Goal: Task Accomplishment & Management: Manage account settings

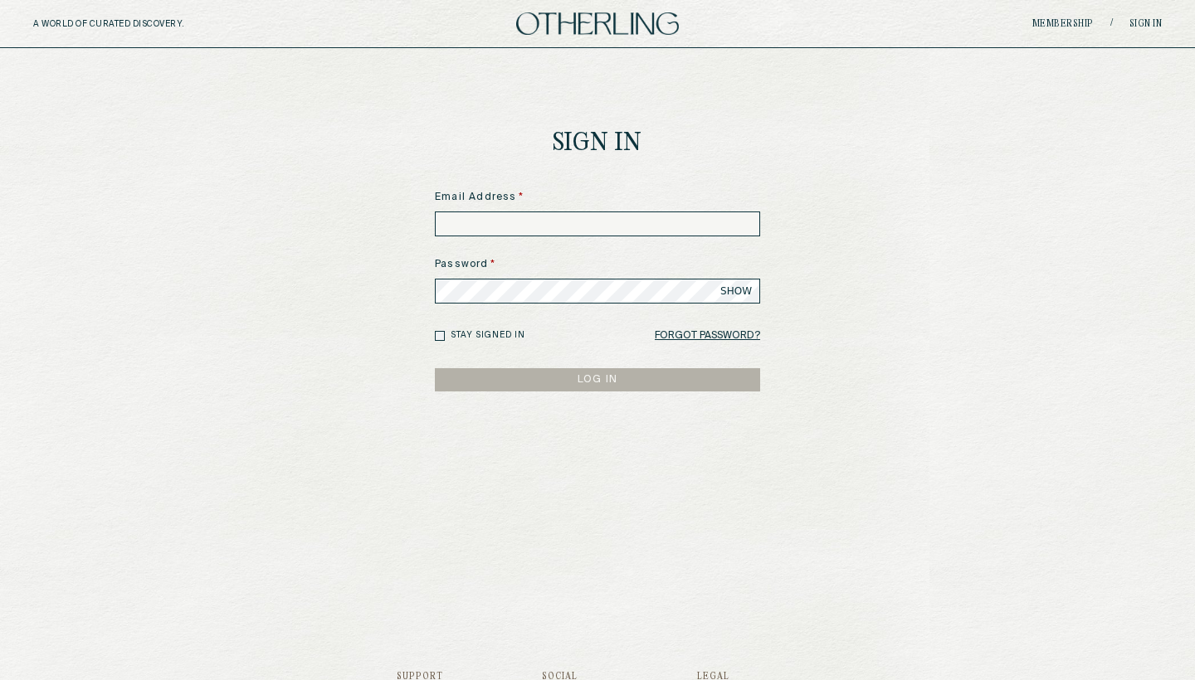
type input "**********"
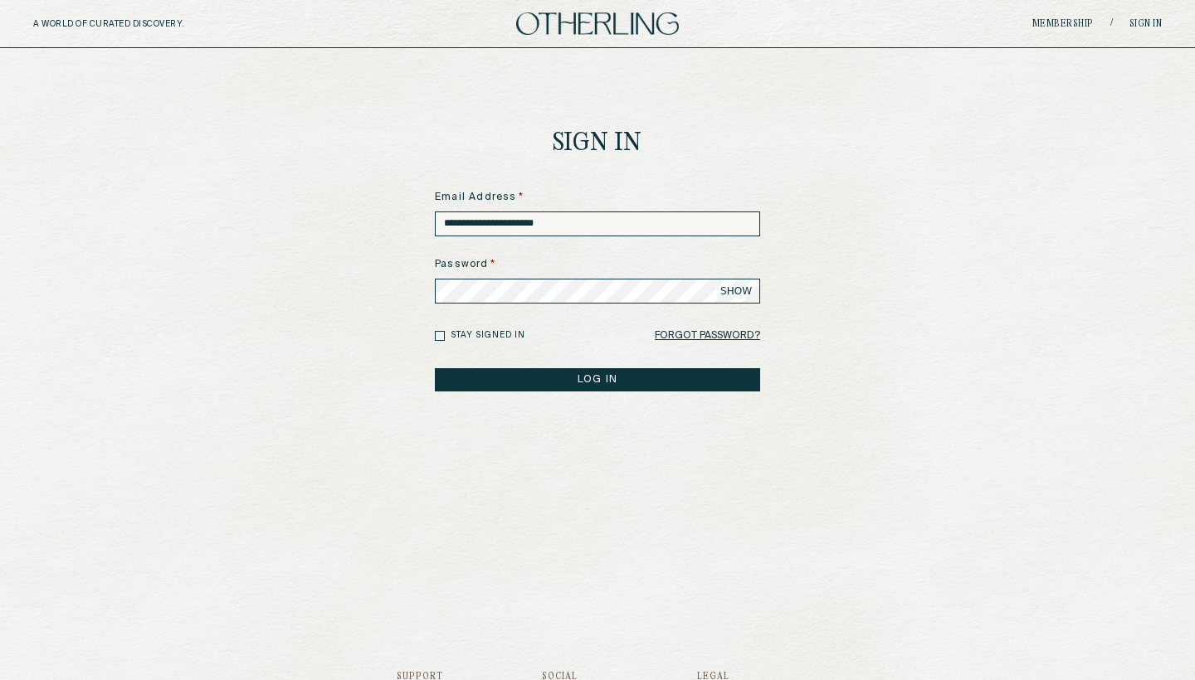
click at [626, 377] on button "LOG IN" at bounding box center [597, 379] width 325 height 23
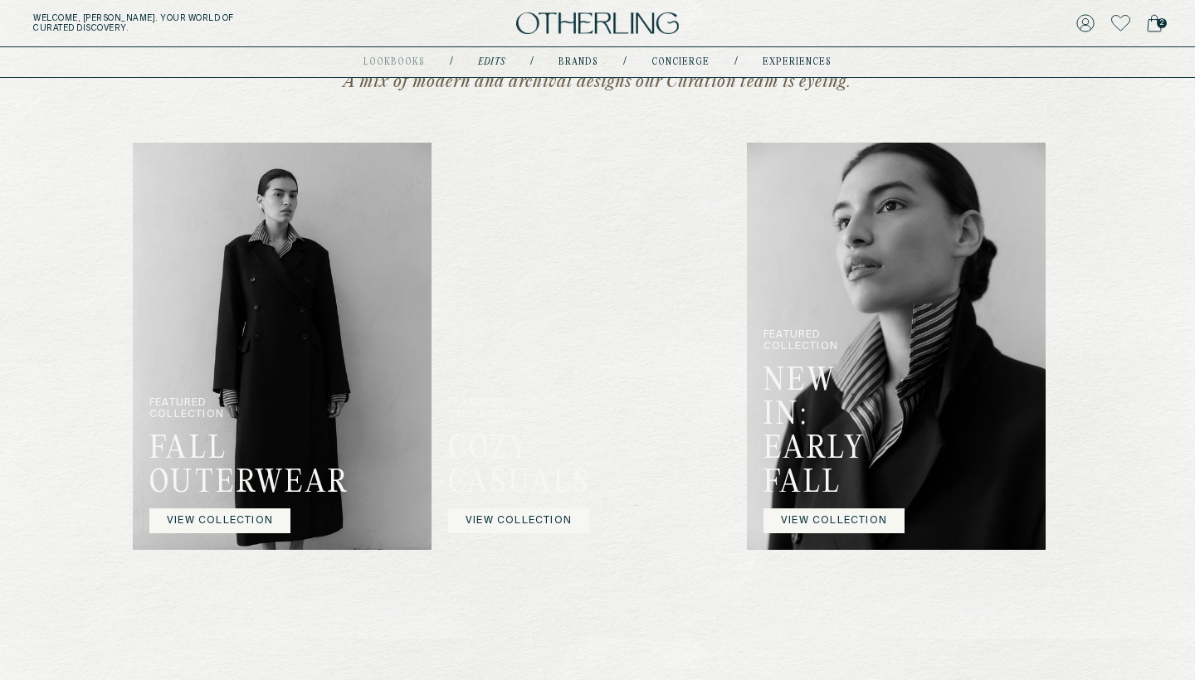
scroll to position [419, 0]
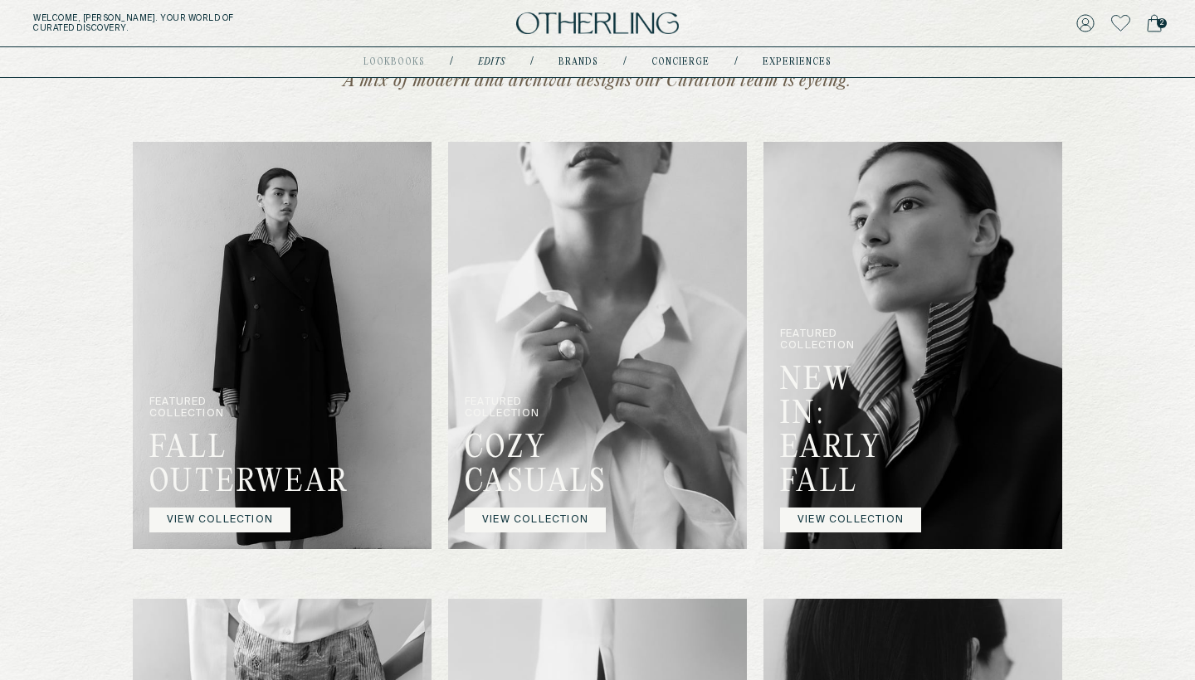
click at [1160, 27] on span "2" at bounding box center [1161, 23] width 10 height 10
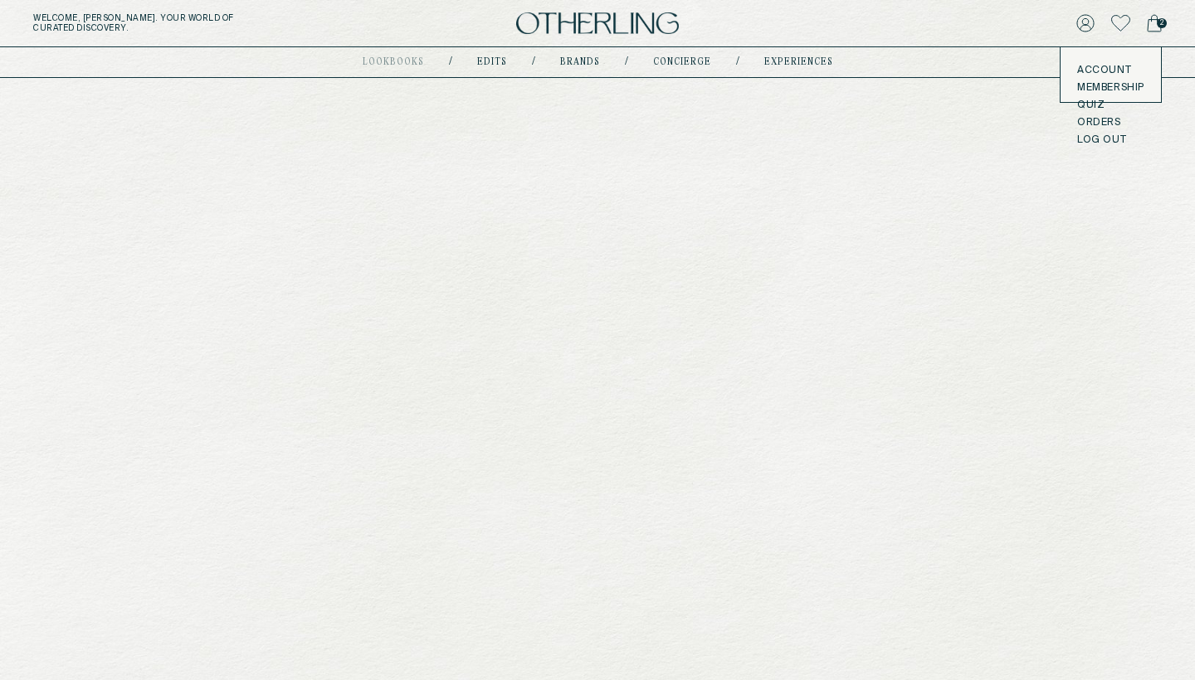
click at [1081, 26] on icon at bounding box center [1085, 23] width 18 height 18
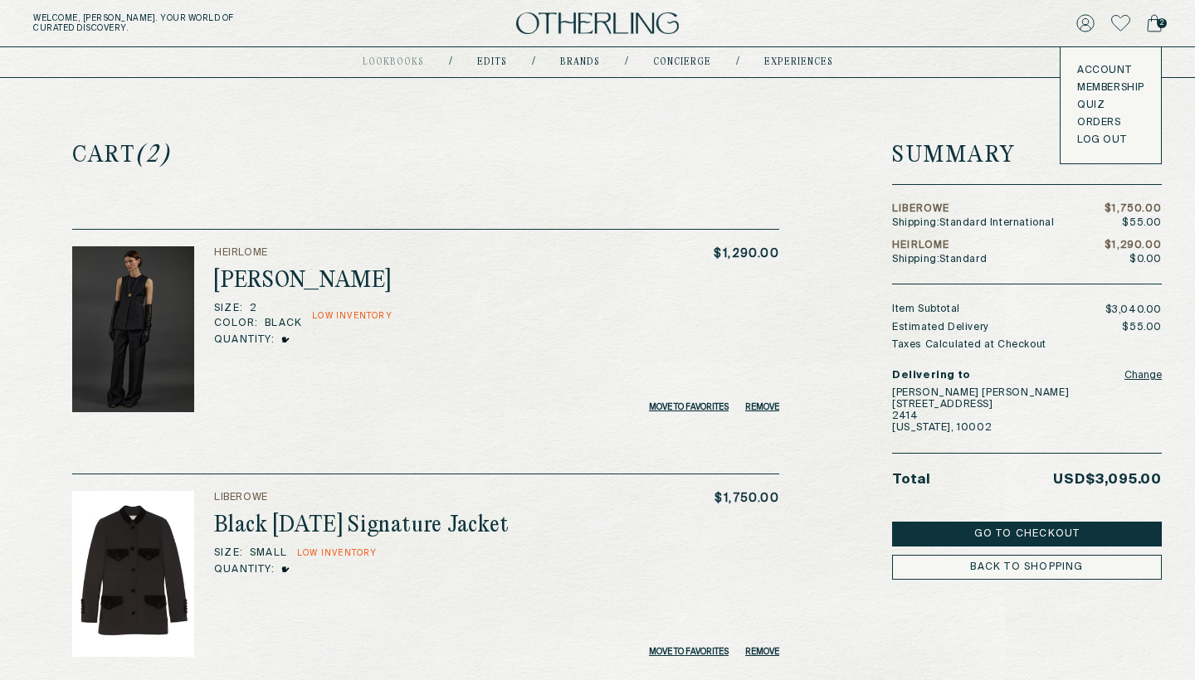
click at [1095, 149] on div "Account Membership Quiz Orders LOG OUT" at bounding box center [1110, 105] width 100 height 116
click at [1092, 141] on button "LOG OUT" at bounding box center [1101, 140] width 49 height 13
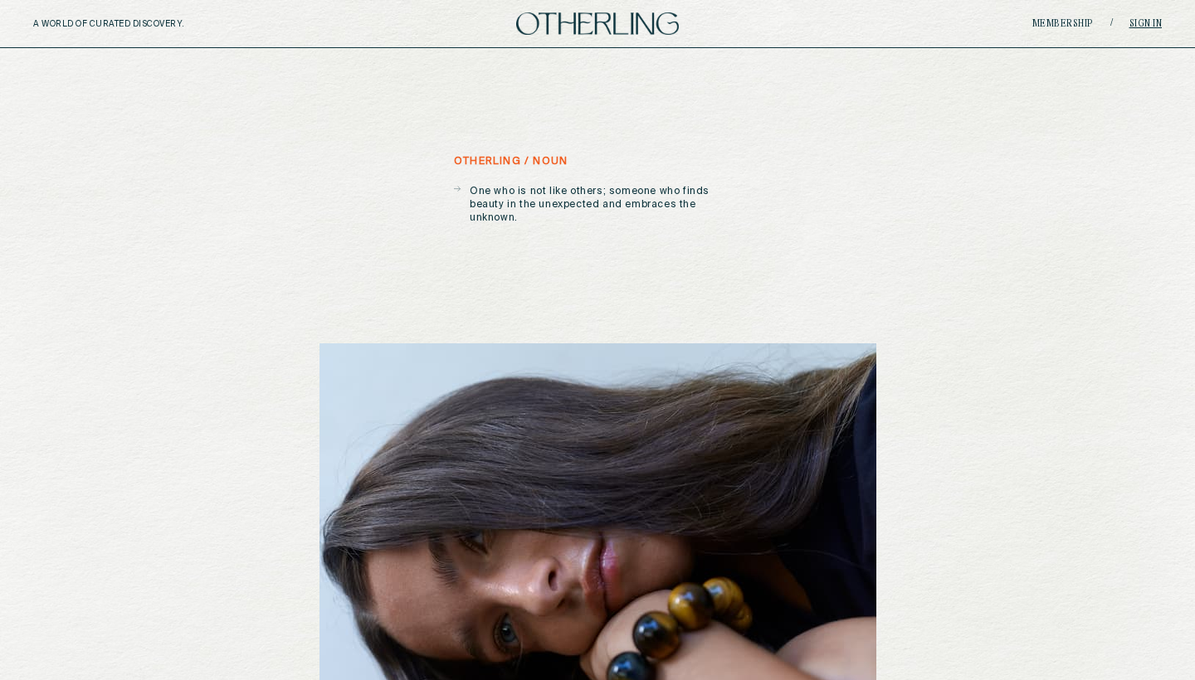
click at [1154, 26] on link "Sign in" at bounding box center [1145, 24] width 33 height 10
